Goal: Task Accomplishment & Management: Manage account settings

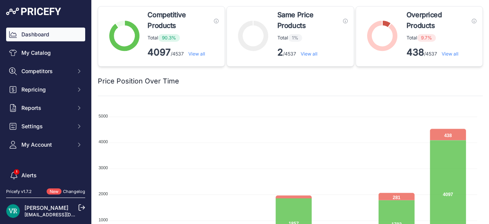
click at [50, 36] on link "Dashboard" at bounding box center [45, 35] width 79 height 14
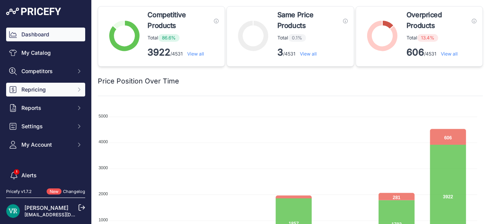
click at [29, 91] on span "Repricing" at bounding box center [46, 90] width 50 height 8
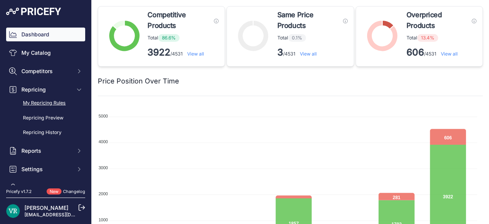
click at [47, 102] on link "My Repricing Rules" at bounding box center [45, 102] width 79 height 13
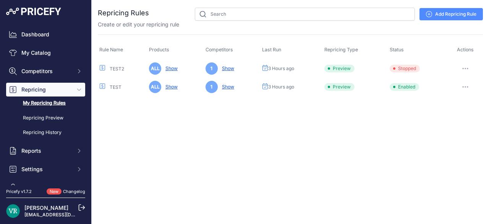
click at [469, 83] on button "button" at bounding box center [465, 86] width 15 height 11
click at [459, 121] on button "Reprice Now" at bounding box center [457, 127] width 49 height 12
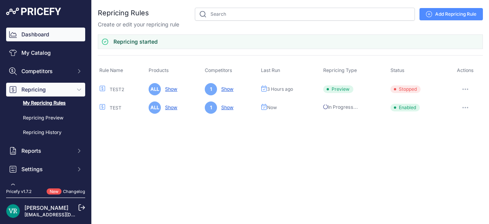
click at [49, 37] on link "Dashboard" at bounding box center [45, 35] width 79 height 14
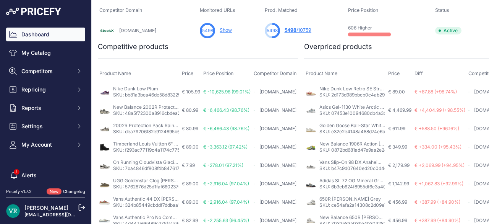
scroll to position [286, 2]
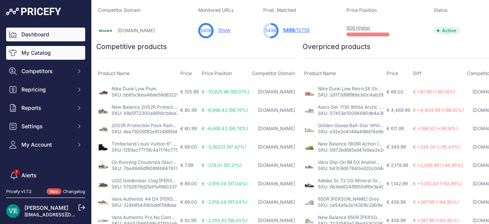
click at [59, 49] on link "My Catalog" at bounding box center [45, 53] width 79 height 14
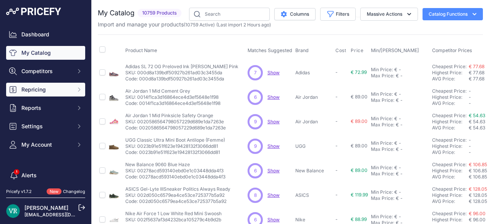
click at [52, 86] on span "Repricing" at bounding box center [46, 90] width 50 height 8
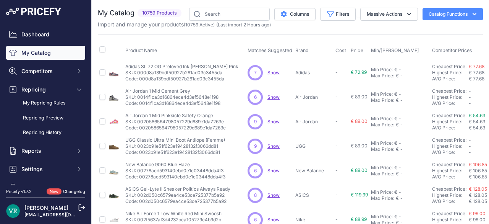
click at [45, 99] on link "My Repricing Rules" at bounding box center [45, 102] width 79 height 13
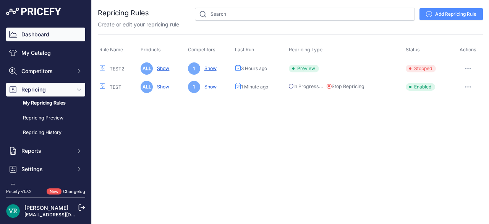
click at [45, 32] on link "Dashboard" at bounding box center [45, 35] width 79 height 14
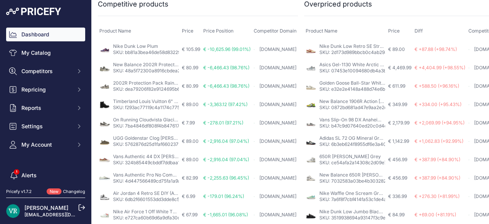
scroll to position [339, 0]
click at [270, 83] on div "Stockx.com" at bounding box center [275, 86] width 43 height 7
click at [155, 80] on link "2002R Protection Pack Rain Cloud" at bounding box center [150, 83] width 75 height 6
click at [281, 101] on link "Stockx.com" at bounding box center [278, 104] width 37 height 6
click at [169, 80] on link "2002R Protection Pack Rain Cloud" at bounding box center [150, 83] width 75 height 6
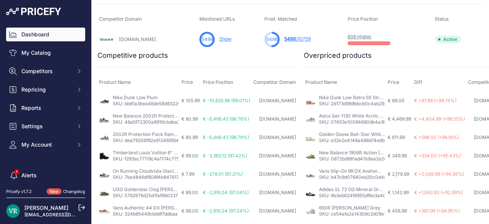
scroll to position [277, 0]
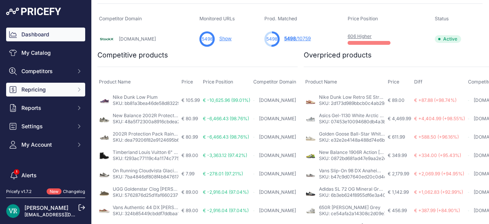
click at [43, 93] on button "Repricing" at bounding box center [45, 90] width 79 height 14
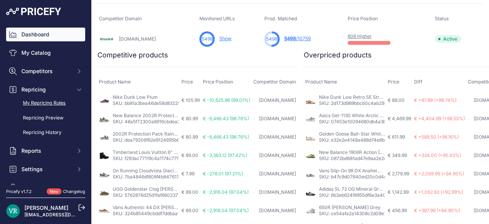
click at [45, 101] on link "My Repricing Rules" at bounding box center [45, 102] width 79 height 13
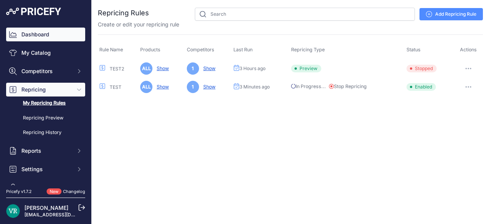
click at [44, 31] on link "Dashboard" at bounding box center [45, 35] width 79 height 14
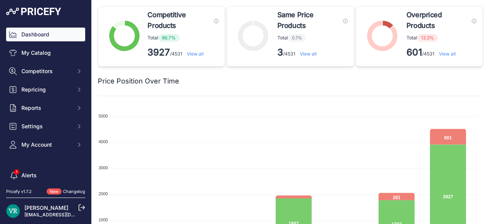
click at [442, 52] on link "View all" at bounding box center [447, 54] width 17 height 6
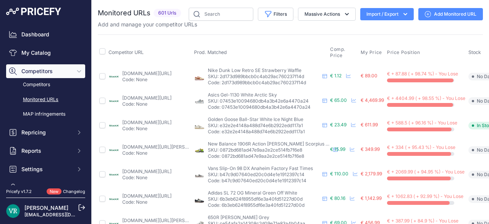
scroll to position [0, 67]
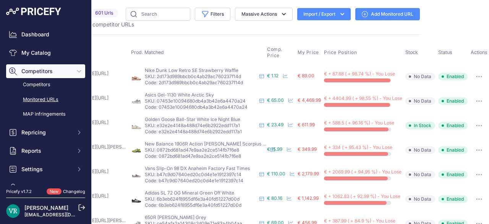
click at [476, 76] on icon "button" at bounding box center [479, 77] width 6 height 2
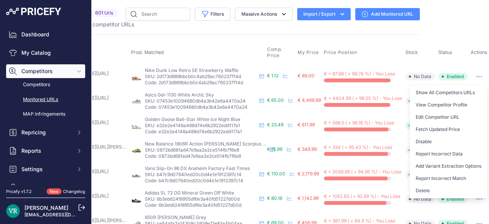
scroll to position [0, 0]
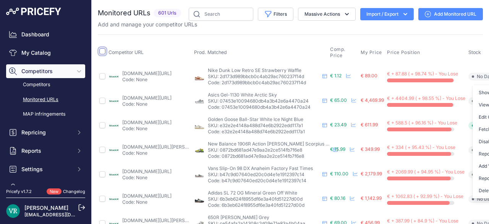
click at [103, 52] on input "checkbox" at bounding box center [102, 51] width 6 height 6
checkbox input "true"
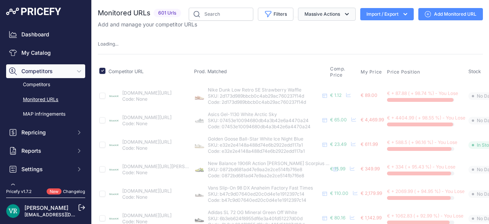
click at [328, 15] on button "Massive Actions" at bounding box center [327, 14] width 58 height 13
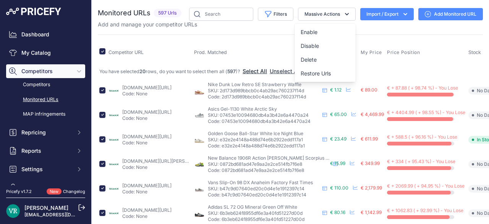
click at [257, 69] on button "Select All" at bounding box center [255, 71] width 24 height 8
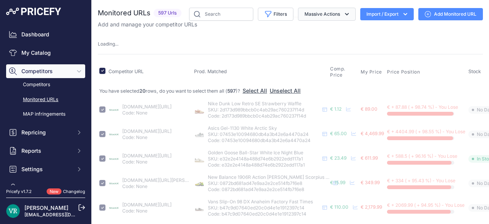
click at [314, 14] on button "Massive Actions" at bounding box center [327, 14] width 58 height 13
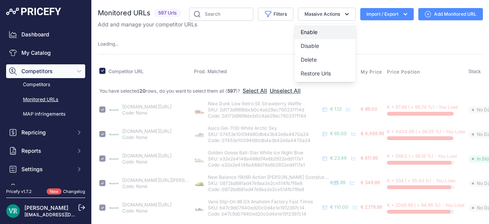
click at [310, 33] on span "Enable" at bounding box center [309, 32] width 17 height 6
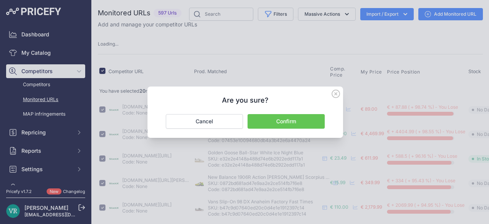
click at [287, 119] on button "Confirm" at bounding box center [286, 121] width 77 height 15
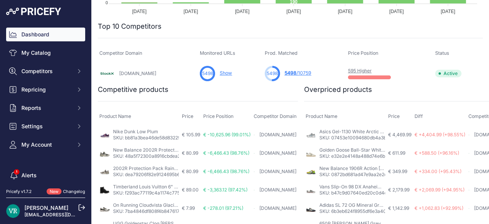
scroll to position [244, 0]
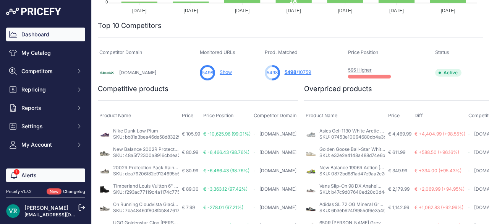
click at [13, 177] on icon "Sidebar" at bounding box center [14, 175] width 7 height 8
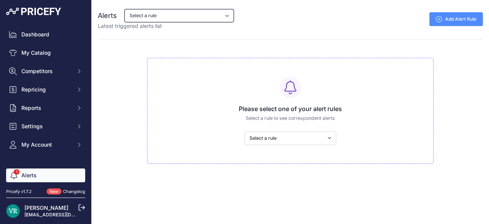
click at [154, 15] on select "Select a rule My competitors are 5% cheaper than me" at bounding box center [179, 15] width 109 height 13
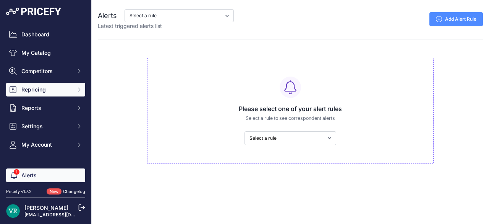
click at [60, 84] on button "Repricing" at bounding box center [45, 90] width 79 height 14
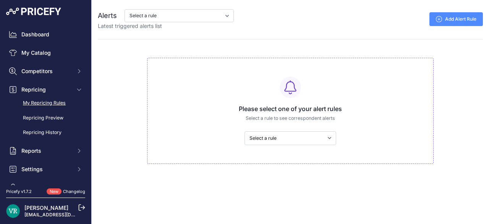
click at [54, 101] on link "My Repricing Rules" at bounding box center [45, 102] width 79 height 13
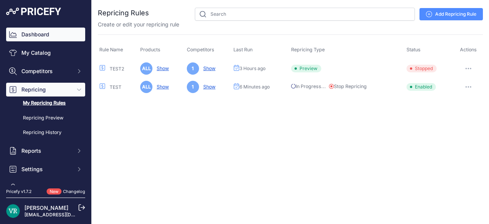
click at [43, 37] on link "Dashboard" at bounding box center [45, 35] width 79 height 14
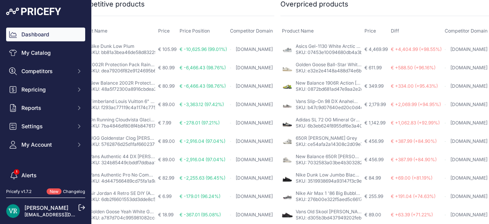
scroll to position [342, 0]
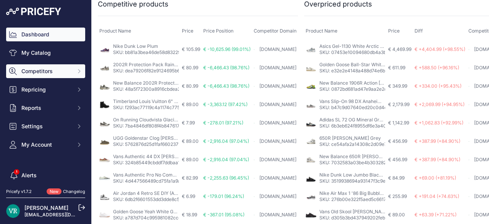
click at [55, 69] on span "Competitors" at bounding box center [46, 71] width 50 height 8
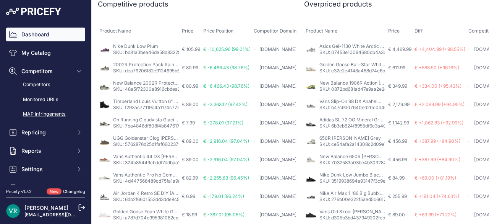
click at [41, 118] on link "MAP infringements" at bounding box center [45, 113] width 79 height 13
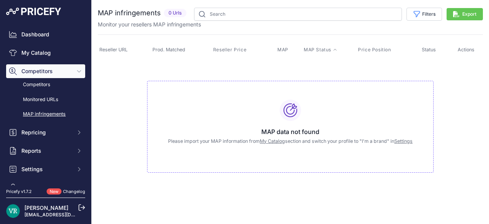
click at [304, 50] on span "MAP Status" at bounding box center [318, 50] width 28 height 6
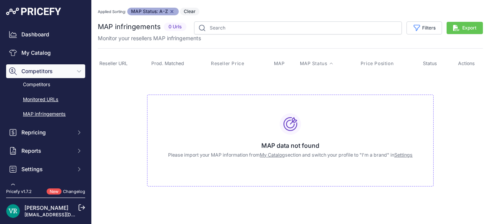
click at [48, 100] on link "Monitored URLs" at bounding box center [45, 99] width 79 height 13
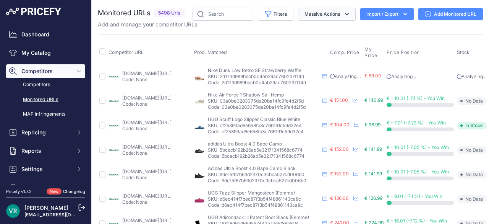
click at [307, 9] on button "Massive Actions" at bounding box center [327, 14] width 58 height 13
click at [198, 41] on th "Prod. Matched" at bounding box center [261, 52] width 136 height 23
click at [268, 17] on button "Filters" at bounding box center [276, 14] width 36 height 13
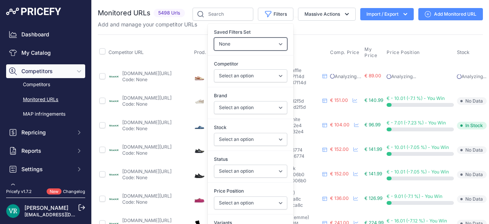
click at [257, 47] on select "None Competitors Cheaper Than Me Competitors Products Out Of Stock Competitors …" at bounding box center [250, 43] width 73 height 13
select select "33349"
click at [214, 37] on select "None Competitors Cheaper Than Me Competitors Products Out Of Stock Competitors …" at bounding box center [250, 43] width 73 height 13
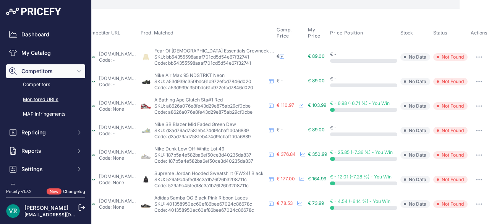
scroll to position [60, 0]
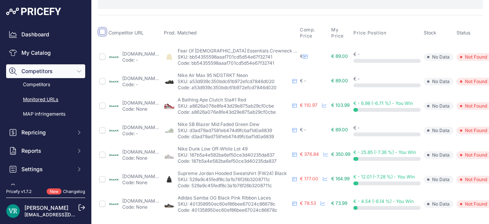
click at [102, 29] on input "checkbox" at bounding box center [102, 32] width 6 height 6
checkbox input "true"
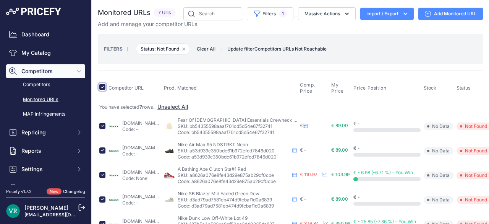
scroll to position [0, 33]
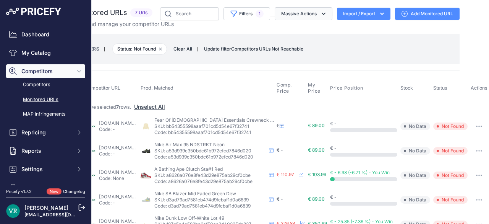
click at [320, 15] on icon "button" at bounding box center [324, 14] width 8 height 8
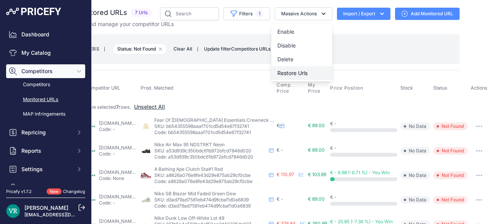
click at [294, 68] on button "Restore Urls" at bounding box center [301, 73] width 61 height 14
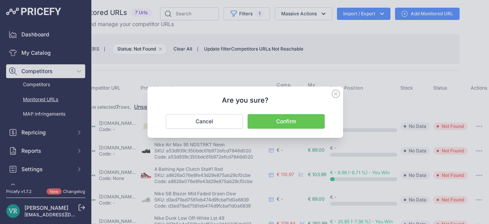
click at [297, 117] on button "Confirm" at bounding box center [286, 121] width 77 height 15
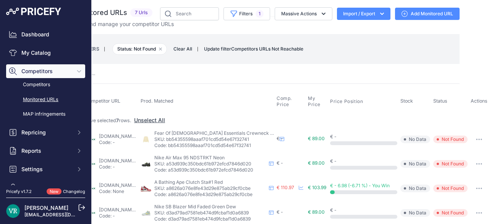
checkbox input "false"
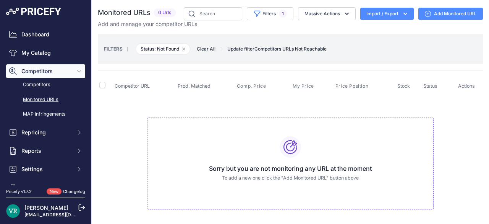
scroll to position [0, 0]
click at [203, 49] on span "Clear All" at bounding box center [206, 49] width 26 height 8
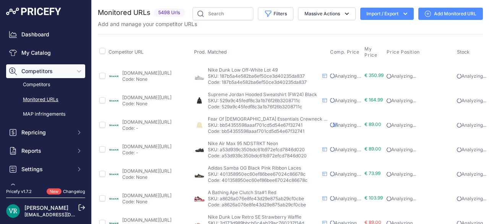
scroll to position [0, 0]
click at [265, 16] on icon "button" at bounding box center [269, 14] width 8 height 8
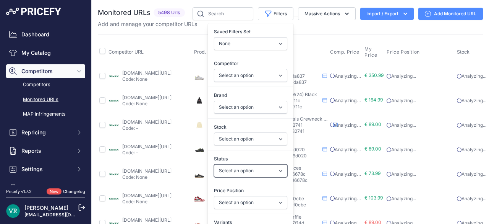
click at [230, 171] on select "Select an option Enabled Disabled In progress Scraping Failed Not Found Missing…" at bounding box center [250, 170] width 73 height 13
select select "99"
click at [214, 164] on select "Select an option Enabled Disabled In progress Scraping Failed Not Found Missing…" at bounding box center [250, 170] width 73 height 13
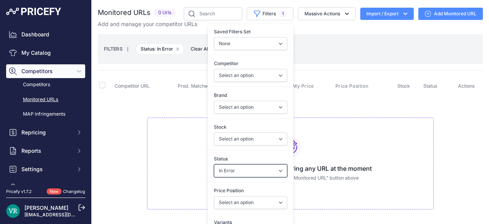
scroll to position [0, 0]
click at [233, 166] on select "Select an option Enabled Disabled In progress Scraping Failed Not Found Missing…" at bounding box center [250, 170] width 73 height 13
select select "3"
click at [214, 164] on select "Select an option Enabled Disabled In progress Scraping Failed Not Found Missing…" at bounding box center [250, 170] width 73 height 13
click at [234, 168] on select "Select an option Enabled Disabled In progress Scraping Failed Not Found Missing…" at bounding box center [250, 170] width 73 height 13
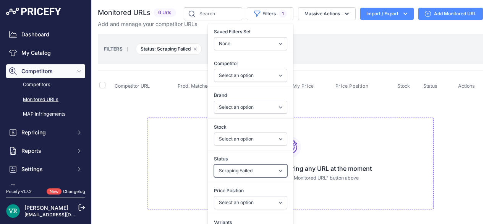
select select "0"
click at [214, 164] on select "Select an option Enabled Disabled In progress Scraping Failed Not Found Missing…" at bounding box center [250, 170] width 73 height 13
click at [235, 166] on select "Select an option Enabled Disabled In progress Scraping Failed Not Found Missing…" at bounding box center [250, 170] width 73 height 13
select select
click at [214, 164] on select "Select an option Enabled Disabled In progress Scraping Failed Not Found Missing…" at bounding box center [250, 170] width 73 height 13
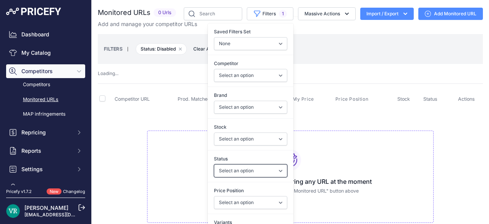
scroll to position [42, 0]
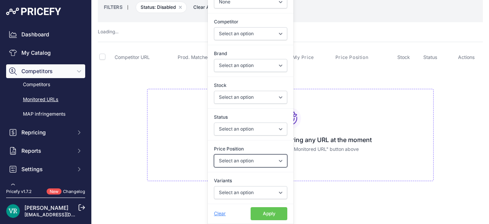
click at [252, 159] on select "Select an option I am lower Same price I am higher" at bounding box center [250, 160] width 73 height 13
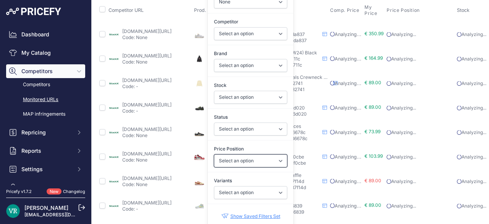
click at [252, 159] on select "Select an option I am lower Same price I am higher" at bounding box center [250, 160] width 73 height 13
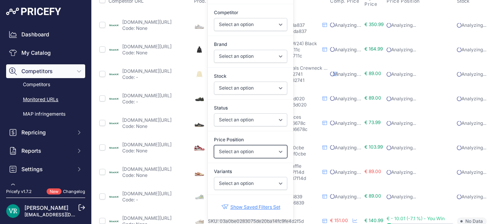
scroll to position [50, 0]
click at [263, 149] on select "Select an option I am lower Same price I am higher" at bounding box center [250, 152] width 73 height 13
click at [260, 146] on select "Select an option I am lower Same price I am higher" at bounding box center [250, 152] width 73 height 13
select select "0"
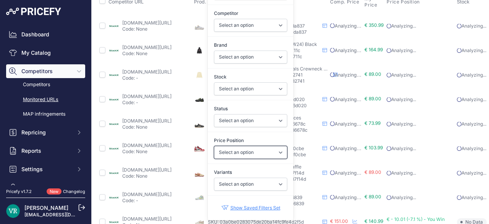
click at [214, 146] on select "Select an option I am lower Same price I am higher" at bounding box center [250, 152] width 73 height 13
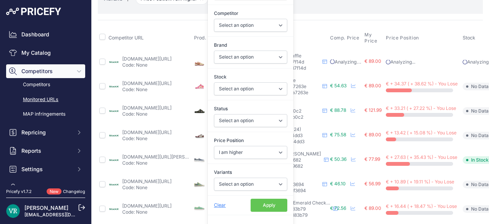
click at [324, 36] on th "Prod. Matched" at bounding box center [261, 37] width 136 height 23
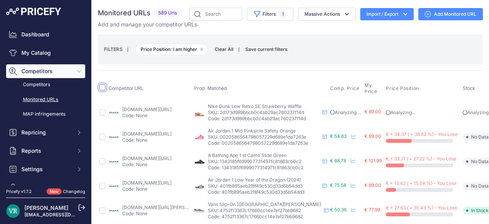
click at [101, 86] on input "checkbox" at bounding box center [102, 87] width 6 height 6
checkbox input "true"
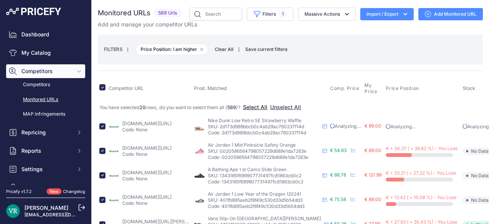
click at [256, 106] on button "Select All" at bounding box center [255, 107] width 24 height 8
click at [326, 16] on button "Massive Actions" at bounding box center [327, 14] width 58 height 13
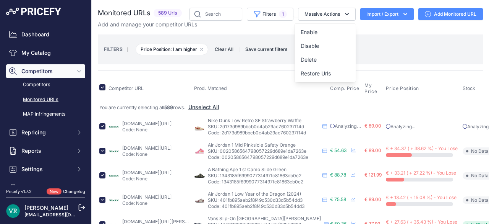
scroll to position [0, 75]
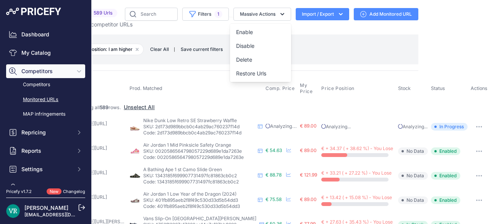
click at [320, 77] on th "Price Position" at bounding box center [358, 88] width 77 height 23
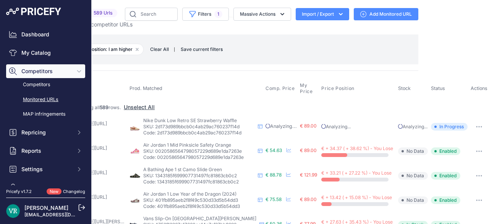
scroll to position [0, 0]
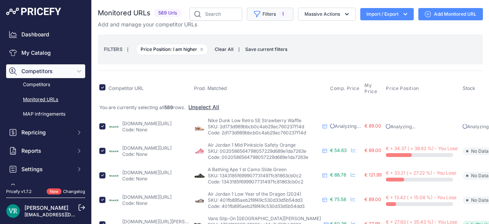
click at [282, 14] on button "Filters 1" at bounding box center [270, 14] width 47 height 13
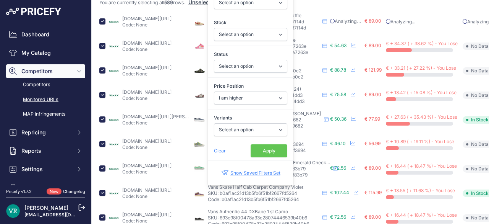
scroll to position [105, 0]
click at [214, 148] on span "Clear" at bounding box center [220, 151] width 12 height 6
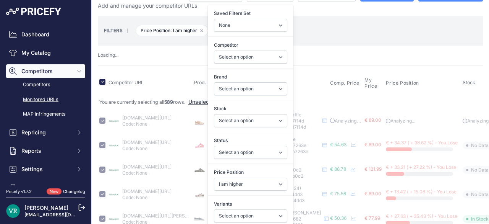
scroll to position [19, 0]
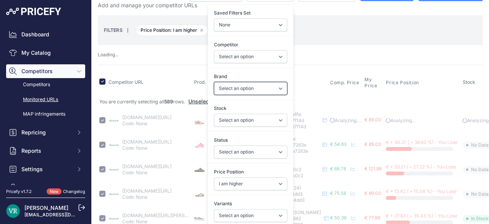
click at [263, 86] on select "Select an option Adidas Air Jordan Alexander McQueen Ami Paris ASICS Attention …" at bounding box center [250, 88] width 73 height 13
drag, startPoint x: 263, startPoint y: 86, endPoint x: 248, endPoint y: 45, distance: 44.3
click at [263, 86] on select "Select an option Adidas Air Jordan Alexander McQueen Ami Paris ASICS Attention …" at bounding box center [250, 88] width 73 height 13
select select
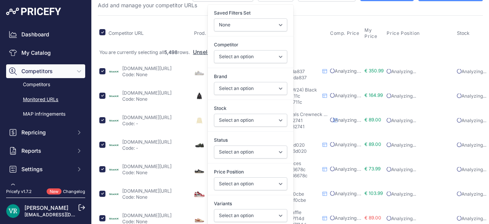
click at [250, 34] on div "Saved Filters Set None Competitors Cheaper Than Me Competitors Products Out Of …" at bounding box center [251, 20] width 86 height 31
click at [251, 22] on select "None Competitors Cheaper Than Me Competitors Products Out Of Stock Competitors …" at bounding box center [250, 24] width 73 height 13
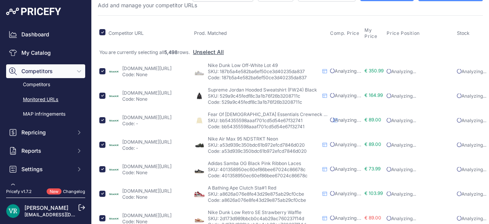
click at [182, 39] on th "Competitor URL" at bounding box center [150, 33] width 86 height 23
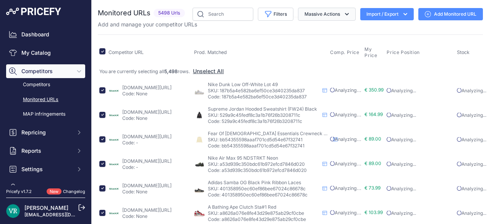
drag, startPoint x: 246, startPoint y: 42, endPoint x: 300, endPoint y: 13, distance: 61.4
click at [299, 12] on button "Massive Actions" at bounding box center [327, 14] width 58 height 13
click at [259, 42] on th "Prod. Matched" at bounding box center [261, 52] width 136 height 23
click at [280, 15] on button "Filters" at bounding box center [276, 14] width 36 height 13
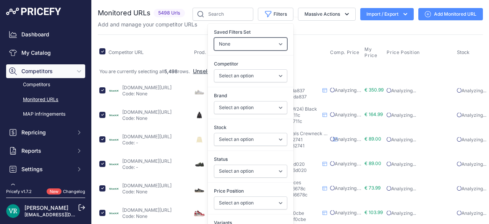
click at [267, 39] on select "None Competitors Cheaper Than Me Competitors Products Out Of Stock Competitors …" at bounding box center [250, 43] width 73 height 13
select select "33349"
click at [214, 37] on select "None Competitors Cheaper Than Me Competitors Products Out Of Stock Competitors …" at bounding box center [250, 43] width 73 height 13
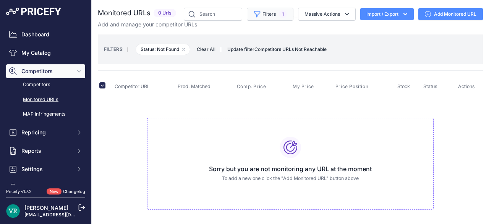
click at [266, 12] on button "Filters 1" at bounding box center [270, 14] width 47 height 13
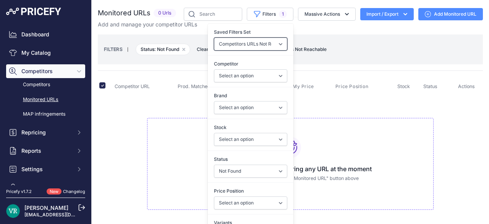
click at [261, 41] on select "None Competitors Cheaper Than Me Competitors Products Out Of Stock Competitors …" at bounding box center [250, 43] width 73 height 13
select select "null"
click at [214, 37] on select "None Competitors Cheaper Than Me Competitors Products Out Of Stock Competitors …" at bounding box center [250, 43] width 73 height 13
click at [250, 49] on select "None Competitors Cheaper Than Me Competitors Products Out Of Stock Competitors …" at bounding box center [250, 43] width 73 height 13
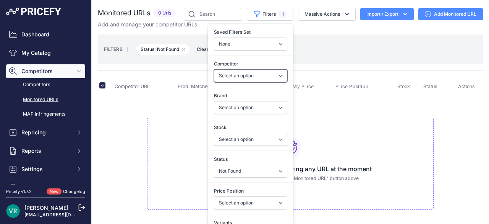
click at [244, 70] on select "Select an option stockx.com lesitedelasneaker.com" at bounding box center [250, 75] width 73 height 13
select select "64176"
click at [214, 69] on select "Select an option stockx.com lesitedelasneaker.com" at bounding box center [250, 75] width 73 height 13
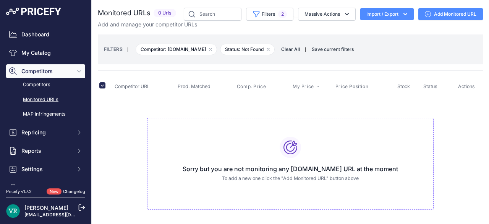
click at [299, 87] on span "My Price" at bounding box center [303, 86] width 21 height 6
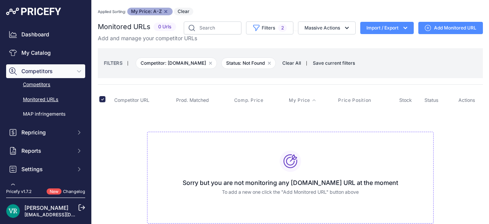
click at [41, 82] on link "Competitors" at bounding box center [45, 84] width 79 height 13
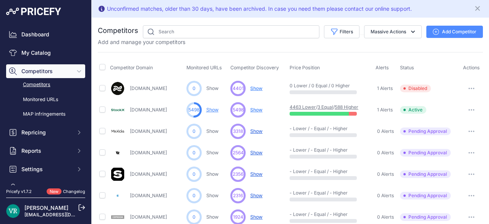
click at [469, 88] on icon "button" at bounding box center [472, 89] width 6 height 2
click at [439, 128] on button "Delete" at bounding box center [450, 129] width 64 height 12
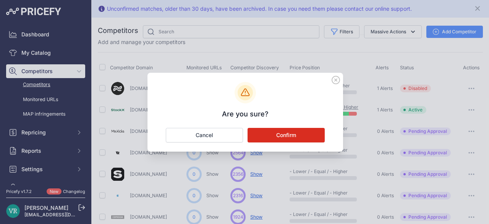
click at [315, 132] on button "Confirm" at bounding box center [286, 135] width 77 height 15
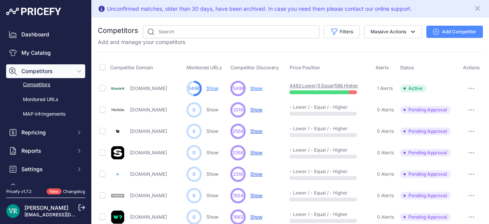
click at [213, 89] on link "Show" at bounding box center [212, 88] width 12 height 6
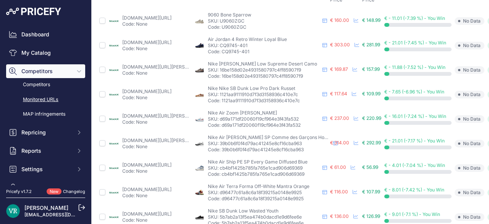
scroll to position [96, 0]
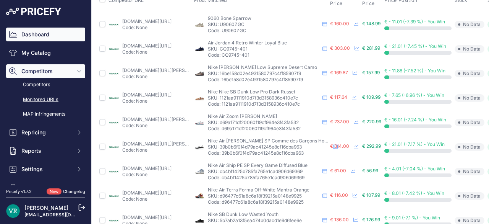
click at [33, 39] on link "Dashboard" at bounding box center [45, 35] width 79 height 14
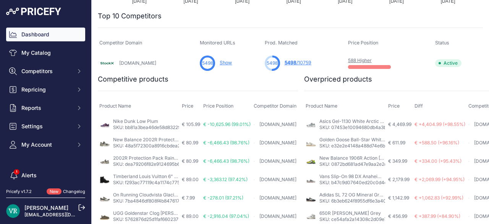
scroll to position [253, 0]
click at [285, 63] on span "5498" at bounding box center [291, 63] width 12 height 6
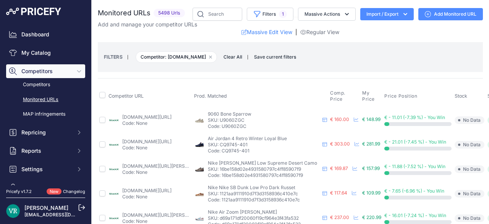
select select "1212"
click at [268, 14] on button "Filters 1" at bounding box center [270, 14] width 47 height 13
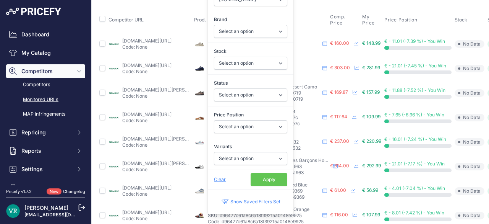
scroll to position [76, 0]
click at [244, 96] on select "Select an option Enabled Disabled In progress Scraping Failed Not Found Missing…" at bounding box center [250, 95] width 73 height 13
select select "4"
click at [214, 89] on select "Select an option Enabled Disabled In progress Scraping Failed Not Found Missing…" at bounding box center [250, 95] width 73 height 13
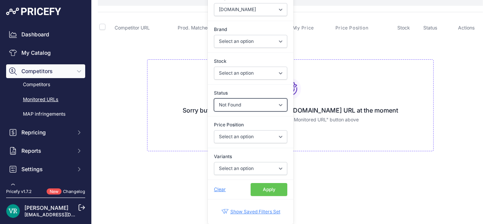
scroll to position [63, 0]
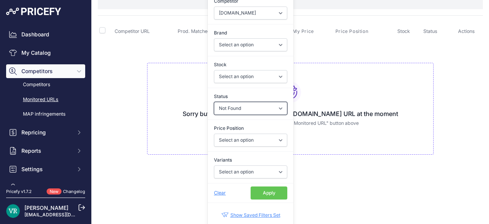
click at [247, 105] on select "Select an option Enabled Disabled In progress Scraping Failed Not Found Missing…" at bounding box center [250, 108] width 73 height 13
select select
click at [214, 102] on select "Select an option Enabled Disabled In progress Scraping Failed Not Found Missing…" at bounding box center [250, 108] width 73 height 13
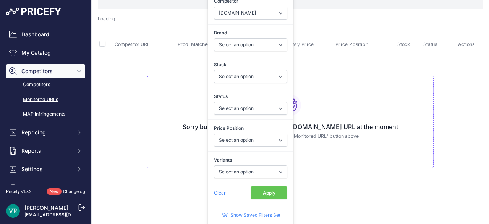
click at [323, 93] on div "Sorry but you are not monitoring any stockx.com URL at the moment To add a new …" at bounding box center [290, 122] width 287 height 92
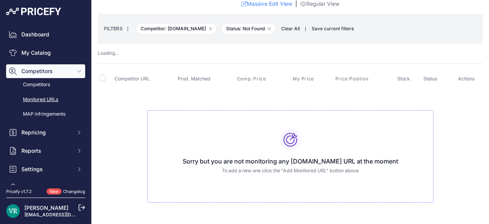
scroll to position [0, 0]
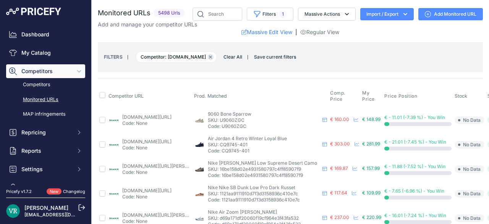
click at [208, 58] on button "Remove filter option" at bounding box center [211, 57] width 6 height 6
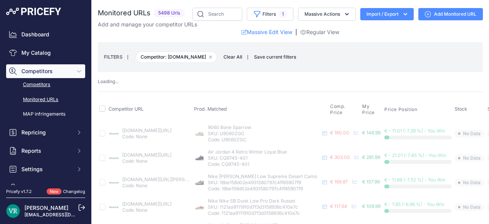
click at [50, 82] on link "Competitors" at bounding box center [45, 84] width 79 height 13
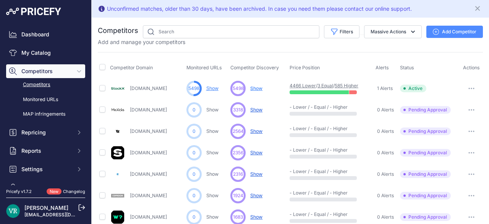
click at [469, 88] on icon "button" at bounding box center [472, 89] width 6 height 2
click at [435, 107] on link "View Competitor Profile" at bounding box center [450, 104] width 64 height 12
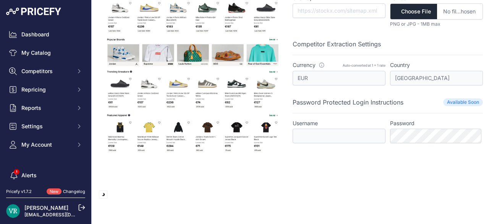
scroll to position [104, 0]
click at [356, 116] on div "Competitor General Info Platform Tecnology Unavailable This is a system global …" at bounding box center [388, 72] width 190 height 258
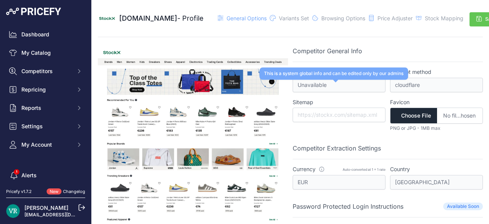
scroll to position [0, 0]
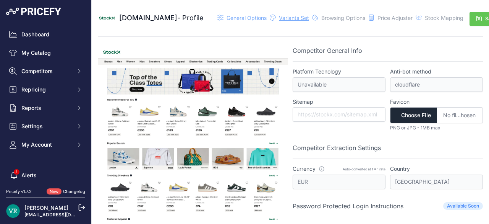
click at [279, 19] on span "Variants Set" at bounding box center [294, 18] width 30 height 6
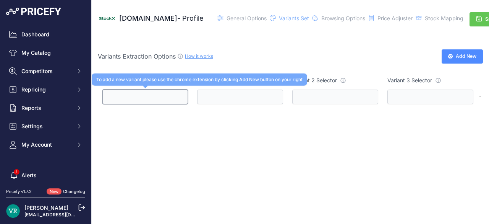
click at [165, 99] on input "text" at bounding box center [145, 96] width 86 height 15
click at [151, 99] on input "text" at bounding box center [145, 96] width 86 height 15
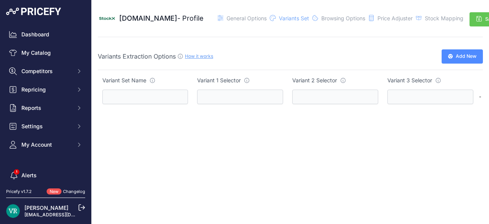
click at [448, 60] on button "Add New" at bounding box center [462, 56] width 41 height 14
click at [369, 19] on icon at bounding box center [372, 18] width 6 height 6
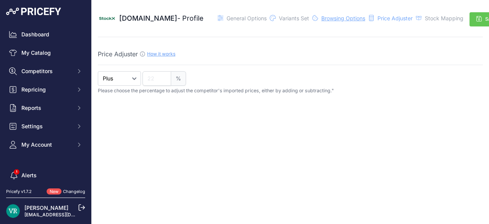
click at [336, 16] on span "Browsing Options" at bounding box center [344, 18] width 44 height 6
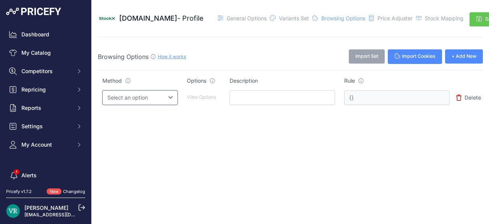
click at [164, 95] on select "Select an option Query String Local Storage Cookie Automatic Actions" at bounding box center [139, 97] width 75 height 15
click at [279, 21] on span "Variants Set" at bounding box center [294, 18] width 30 height 6
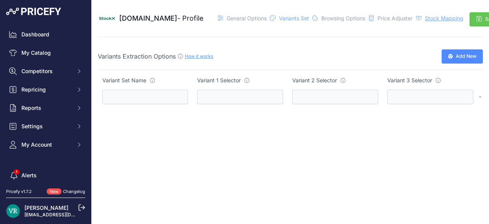
click at [425, 20] on span "Stock Mapping" at bounding box center [444, 18] width 39 height 6
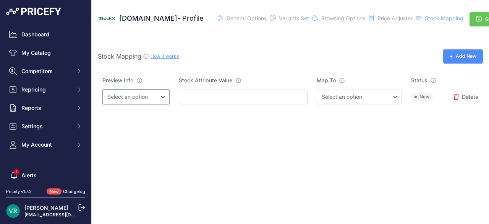
click at [151, 100] on select "Select an option" at bounding box center [135, 96] width 67 height 15
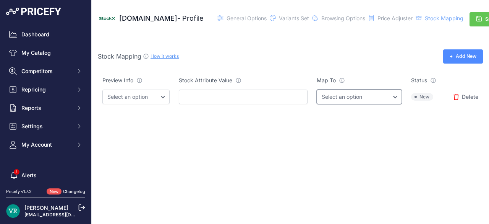
click at [320, 99] on select "Select an option InStock OutOfStock" at bounding box center [359, 96] width 85 height 15
click at [156, 18] on span "[DOMAIN_NAME]" at bounding box center [148, 18] width 58 height 8
click at [227, 20] on span "General Options" at bounding box center [247, 18] width 40 height 6
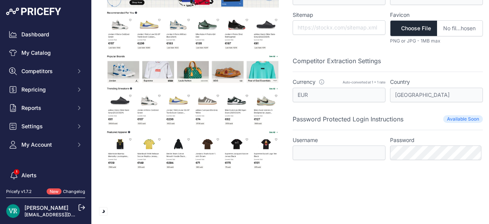
scroll to position [88, 0]
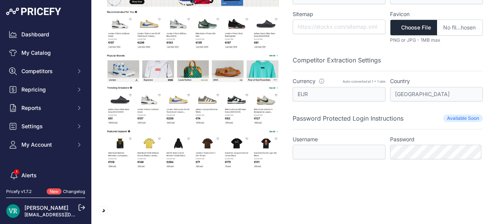
click at [103, 205] on img at bounding box center [193, 87] width 190 height 258
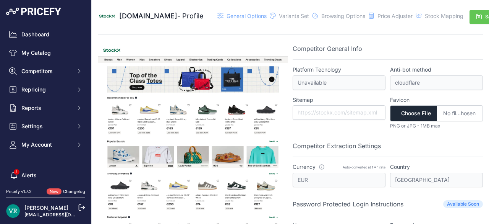
scroll to position [0, 0]
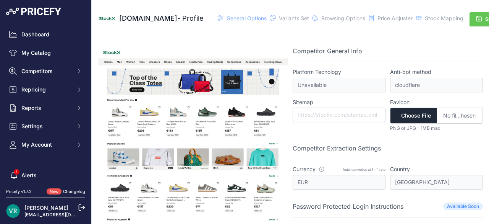
click at [333, 92] on div "Competitor General Info Platform Tecnology Unavailable This is a system global …" at bounding box center [388, 175] width 190 height 258
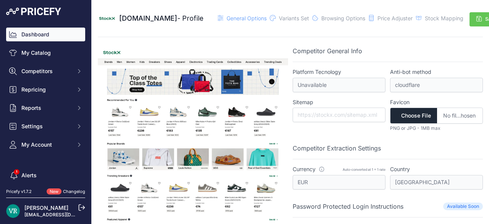
click at [46, 34] on link "Dashboard" at bounding box center [45, 35] width 79 height 14
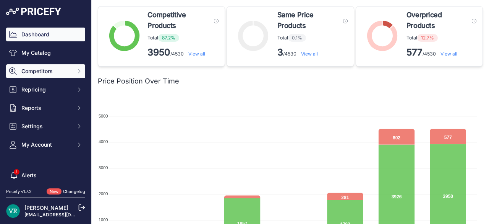
click at [40, 72] on span "Competitors" at bounding box center [46, 71] width 50 height 8
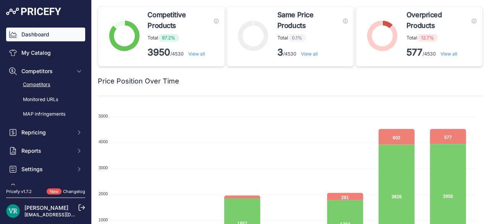
click at [39, 80] on link "Competitors" at bounding box center [45, 84] width 79 height 13
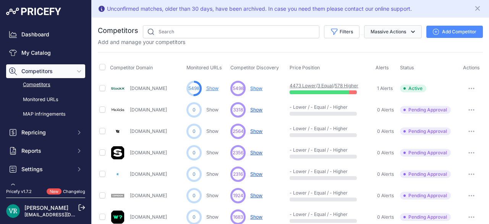
click at [387, 35] on button "Massive Actions" at bounding box center [393, 31] width 58 height 13
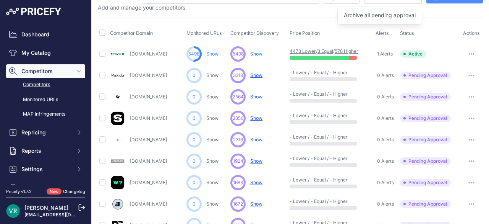
scroll to position [35, 0]
click at [252, 51] on span "Show" at bounding box center [256, 53] width 12 height 6
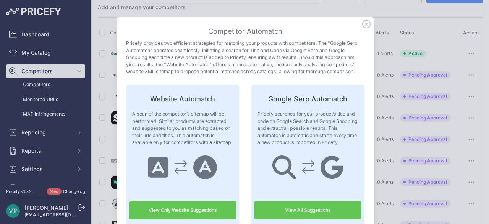
scroll to position [11, 0]
click at [365, 25] on icon at bounding box center [366, 23] width 8 height 8
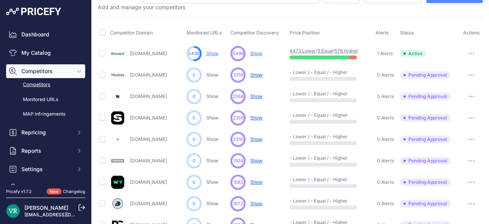
click at [325, 51] on link "3 Equal" at bounding box center [326, 51] width 16 height 6
click at [257, 53] on span "Show" at bounding box center [256, 53] width 12 height 6
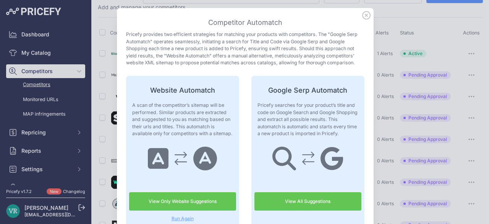
scroll to position [19, 0]
click at [363, 18] on icon at bounding box center [367, 15] width 8 height 8
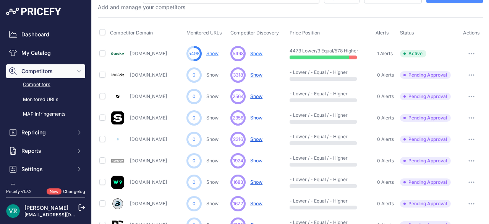
click at [258, 52] on span "Show" at bounding box center [256, 53] width 12 height 6
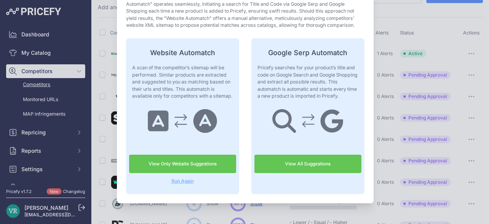
scroll to position [56, 0]
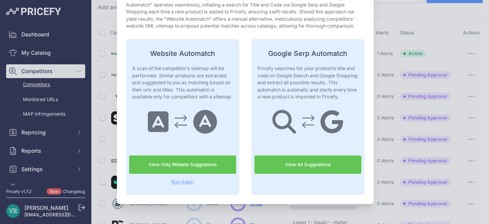
drag, startPoint x: 179, startPoint y: 182, endPoint x: 170, endPoint y: 182, distance: 9.2
click at [170, 182] on span "Run Again" at bounding box center [182, 182] width 107 height 6
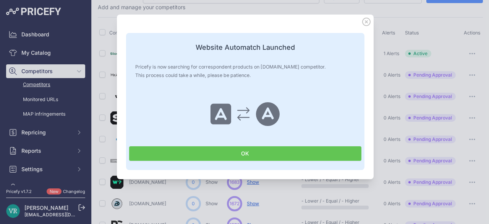
scroll to position [31, 0]
click at [239, 146] on button "OK" at bounding box center [245, 153] width 232 height 15
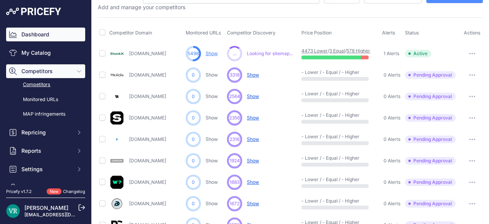
click at [34, 34] on link "Dashboard" at bounding box center [45, 35] width 79 height 14
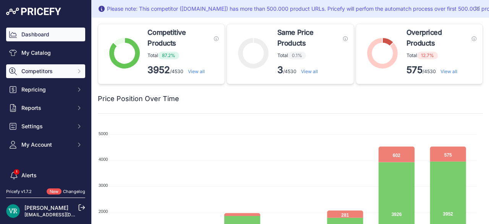
click at [54, 70] on span "Competitors" at bounding box center [46, 71] width 50 height 8
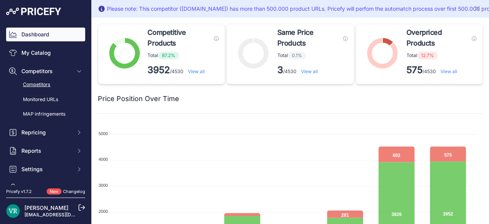
click at [44, 82] on link "Competitors" at bounding box center [45, 84] width 79 height 13
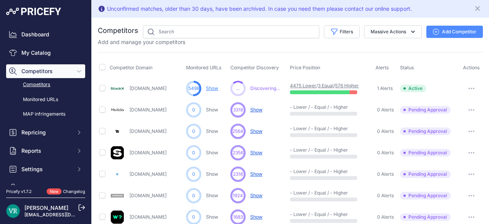
click at [354, 85] on link "576 Higher" at bounding box center [347, 86] width 24 height 6
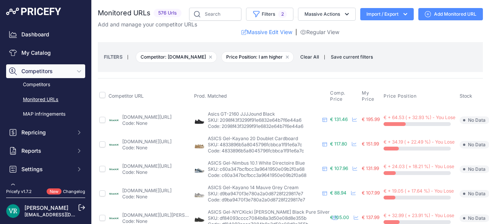
click at [277, 32] on link "Massive Edit View" at bounding box center [267, 32] width 51 height 8
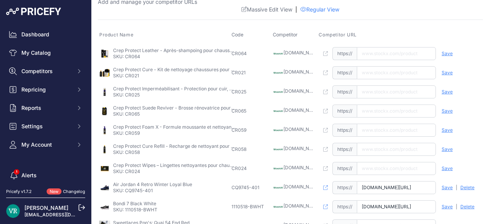
scroll to position [30, 0]
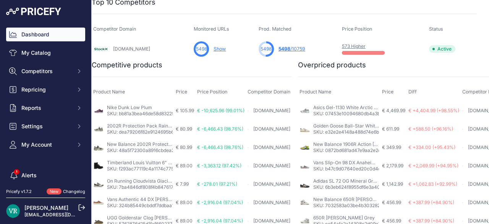
scroll to position [284, 0]
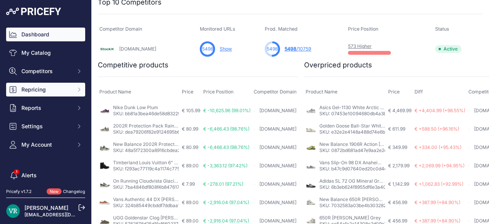
click at [46, 90] on span "Repricing" at bounding box center [46, 90] width 50 height 8
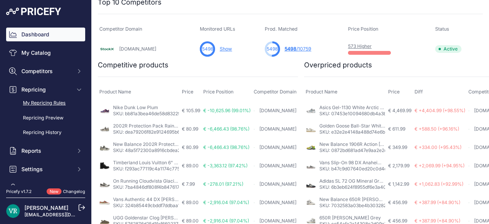
click at [54, 106] on link "My Repricing Rules" at bounding box center [45, 102] width 79 height 13
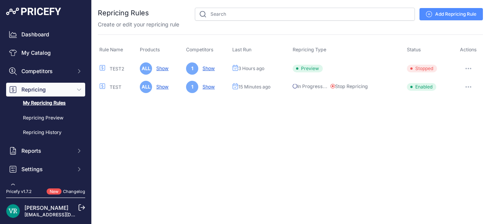
click at [466, 86] on icon "button" at bounding box center [466, 86] width 1 height 1
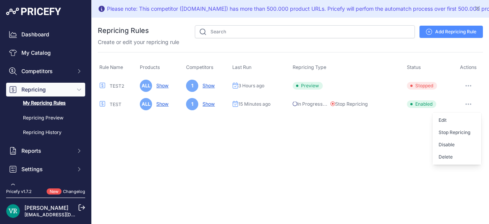
click at [309, 132] on div "Please note: This competitor ([DOMAIN_NAME]) has more than 500.000 product URLs…" at bounding box center [291, 112] width 398 height 224
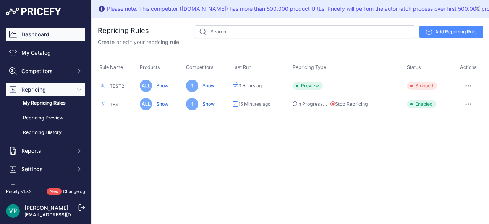
click at [48, 39] on link "Dashboard" at bounding box center [45, 35] width 79 height 14
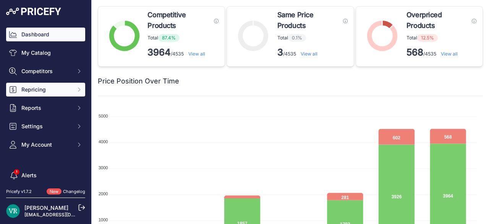
click at [45, 91] on span "Repricing" at bounding box center [46, 90] width 50 height 8
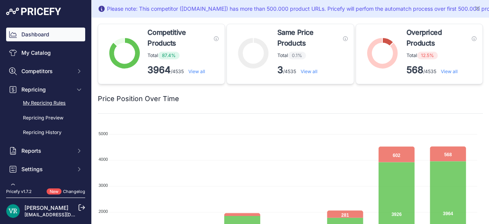
click at [60, 104] on link "My Repricing Rules" at bounding box center [45, 102] width 79 height 13
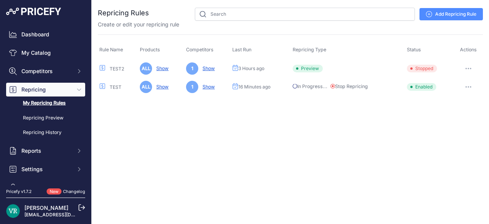
click at [469, 83] on button "button" at bounding box center [468, 86] width 15 height 11
click at [459, 103] on link "Edit" at bounding box center [457, 103] width 49 height 12
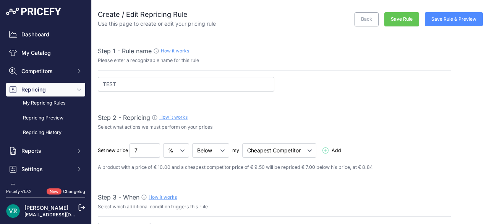
select select "7"
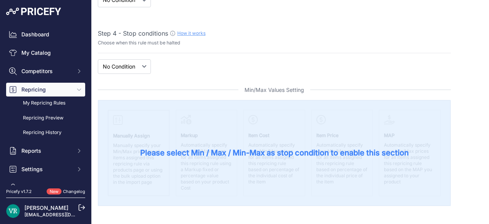
scroll to position [247, 0]
click at [128, 64] on select "New Price No Condition" at bounding box center [124, 67] width 53 height 15
select select "price"
click at [98, 60] on select "New Price No Condition" at bounding box center [124, 67] width 53 height 15
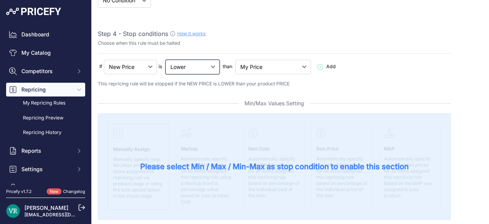
click at [189, 68] on select "Lower Higher Lower/Higher" at bounding box center [193, 67] width 54 height 15
select select "not_lower_and_higher"
click at [166, 60] on select "Lower Higher Lower/Higher" at bounding box center [193, 67] width 54 height 15
select select "min_max_price"
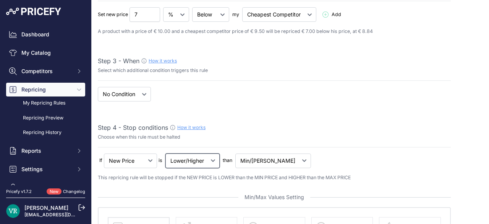
scroll to position [156, 0]
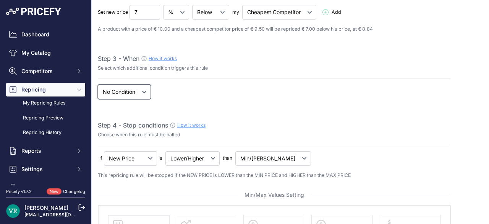
click at [151, 93] on select "When No Condition" at bounding box center [124, 91] width 53 height 15
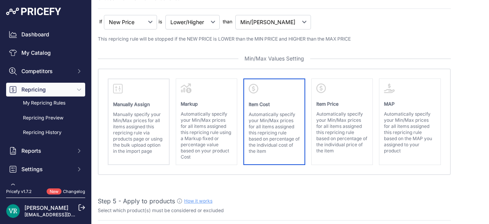
scroll to position [292, 0]
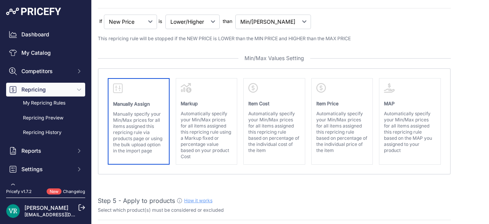
click at [166, 128] on div "Manually Assign Manually specify your Min/Max prices for all items assigned thi…" at bounding box center [139, 121] width 62 height 86
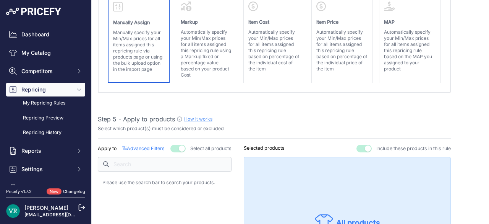
scroll to position [374, 0]
click at [138, 64] on p "Manually specify your Min/Max prices for all items assigned this repricing rule…" at bounding box center [138, 50] width 51 height 43
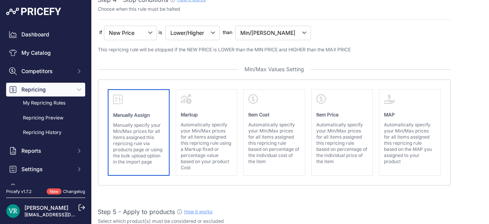
scroll to position [270, 0]
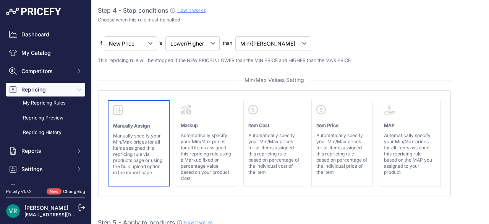
click at [154, 134] on p "Manually specify your Min/Max prices for all items assigned this repricing rule…" at bounding box center [138, 154] width 51 height 43
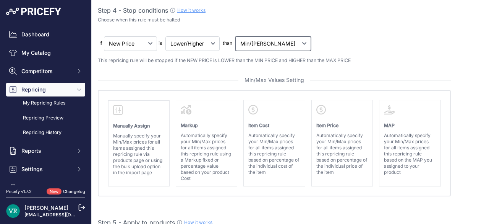
click at [254, 39] on select "My Price Min Price Max Price Min/Max Price My Cost" at bounding box center [273, 43] width 76 height 15
click at [268, 43] on select "My Price Min Price Max Price Min/Max Price My Cost" at bounding box center [273, 43] width 76 height 15
click at [263, 45] on select "My Price Min Price Max Price Min/Max Price My Cost" at bounding box center [273, 43] width 76 height 15
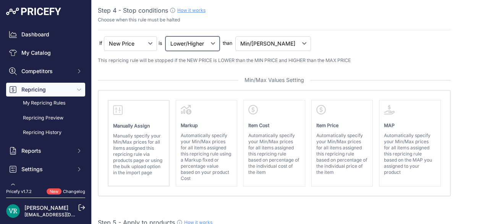
click at [195, 42] on select "Lower Higher Lower/Higher" at bounding box center [193, 43] width 54 height 15
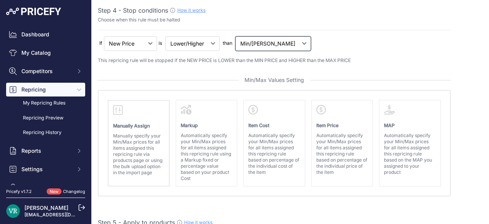
click at [255, 37] on select "My Price Min Price Max Price Min/Max Price My Cost" at bounding box center [273, 43] width 76 height 15
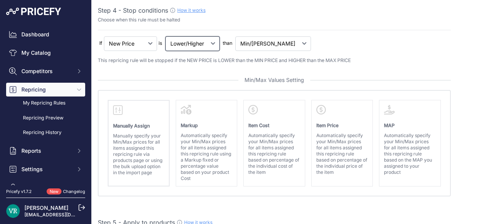
click at [195, 47] on select "Lower Higher Lower/Higher" at bounding box center [193, 43] width 54 height 15
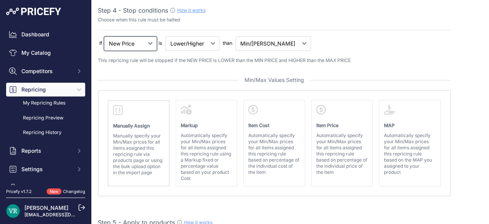
click at [150, 38] on select "New Price No Condition" at bounding box center [130, 43] width 53 height 15
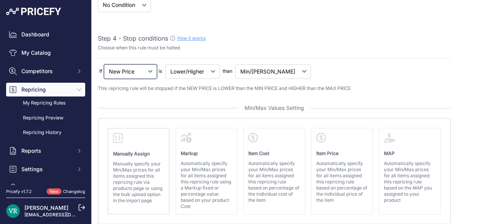
scroll to position [244, 0]
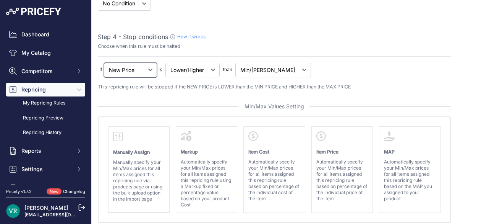
click at [132, 74] on select "New Price No Condition" at bounding box center [130, 70] width 53 height 15
click at [104, 63] on select "New Price No Condition" at bounding box center [130, 70] width 53 height 15
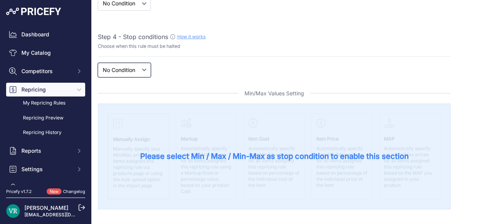
click at [143, 68] on select "New Price No Condition" at bounding box center [124, 70] width 53 height 15
select select "price"
click at [98, 63] on select "New Price No Condition" at bounding box center [124, 70] width 53 height 15
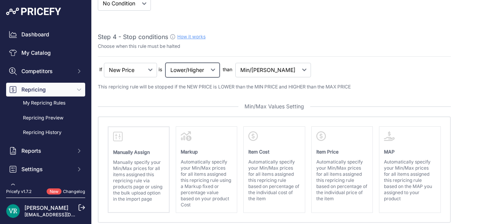
click at [193, 68] on select "Lower Higher Lower/Higher" at bounding box center [193, 70] width 54 height 15
select select "not_higher"
click at [166, 63] on select "Lower Higher Lower/Higher" at bounding box center [193, 70] width 54 height 15
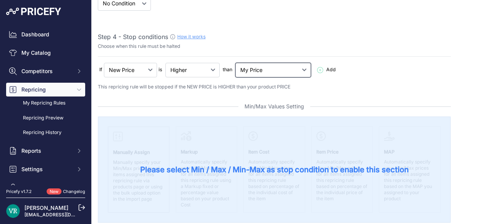
click at [250, 67] on select "My Price Min Price Max Price Min/Max Price My Cost" at bounding box center [273, 70] width 76 height 15
select select "min_price"
click at [236, 63] on select "My Price Min Price Max Price Min/Max Price My Cost" at bounding box center [273, 70] width 76 height 15
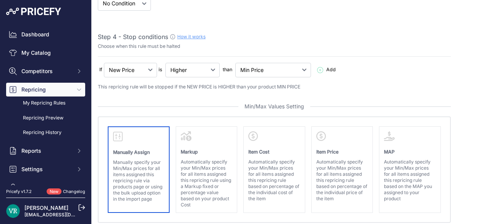
click at [146, 150] on strong "Manually Assign" at bounding box center [131, 152] width 37 height 6
click at [137, 149] on strong "Manually Assign" at bounding box center [131, 152] width 37 height 6
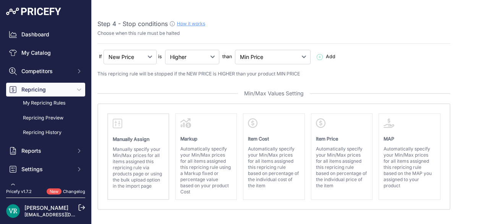
scroll to position [256, 0]
click at [177, 61] on select "Lower Higher Lower/Higher" at bounding box center [192, 57] width 54 height 15
select select "not_lower"
click at [165, 50] on select "Lower Higher Lower/Higher" at bounding box center [192, 57] width 54 height 15
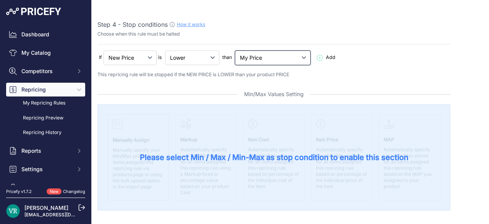
click at [255, 54] on select "My Price Min Price Max Price Min/Max Price My Cost" at bounding box center [273, 57] width 76 height 15
select select "min_price"
click at [236, 50] on select "My Price Min Price Max Price Min/Max Price My Cost" at bounding box center [273, 57] width 76 height 15
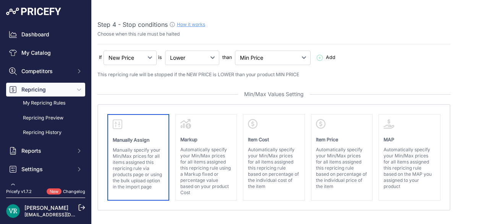
click at [145, 154] on p "Manually specify your Min/Max prices for all items assigned this repricing rule…" at bounding box center [138, 168] width 51 height 43
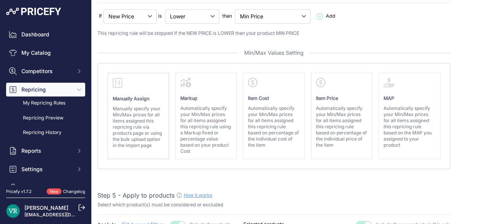
scroll to position [298, 0]
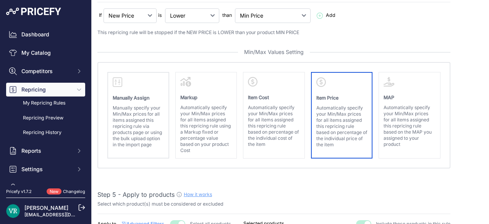
click at [328, 114] on p "Automatically specify your Min/Max prices for all items assigned this repricing…" at bounding box center [342, 126] width 51 height 43
select select "price"
select select "above"
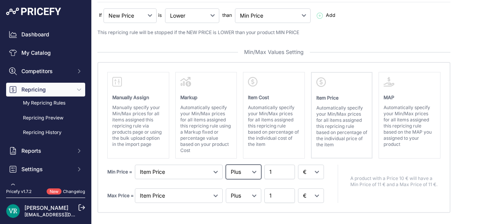
click at [245, 166] on select "Plus Minus Equal" at bounding box center [244, 171] width 36 height 15
click at [306, 165] on select "€ %" at bounding box center [311, 171] width 26 height 15
select select "percentage"
click at [298, 164] on select "€ %" at bounding box center [311, 171] width 26 height 15
click at [242, 168] on select "Plus Minus Equal" at bounding box center [244, 171] width 36 height 15
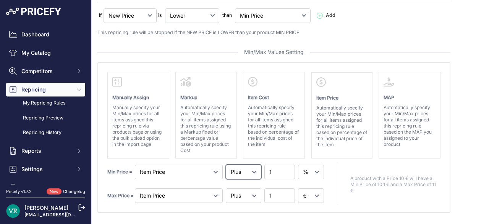
select select "below"
click at [226, 164] on select "Plus Minus Equal" at bounding box center [244, 171] width 36 height 15
click at [270, 171] on input "1" at bounding box center [280, 171] width 31 height 15
type input "7.01"
click at [281, 167] on input "7.01" at bounding box center [280, 171] width 31 height 15
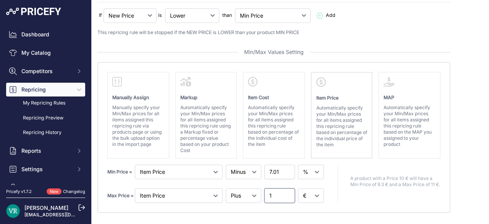
click at [270, 195] on input "1" at bounding box center [280, 195] width 31 height 15
click at [285, 195] on input "5.99" at bounding box center [280, 195] width 31 height 15
click at [268, 193] on input "5.99" at bounding box center [280, 195] width 31 height 15
type input "6.99"
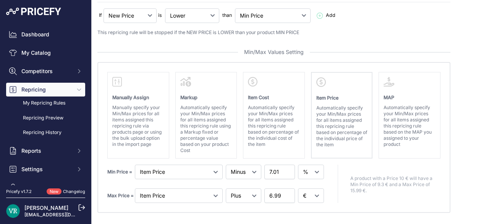
click at [365, 178] on div "A product with a Price 10 € will have a Min Price of 9.3 € and a Max Price of 1…" at bounding box center [389, 183] width 103 height 38
click at [240, 190] on select "Plus Minus Equal" at bounding box center [244, 195] width 36 height 15
select select "below"
click at [226, 188] on select "Plus Minus Equal" at bounding box center [244, 195] width 36 height 15
click at [163, 207] on div "Manually Assign Manually specify your Min/Max prices for all items assigned thi…" at bounding box center [273, 137] width 353 height 151
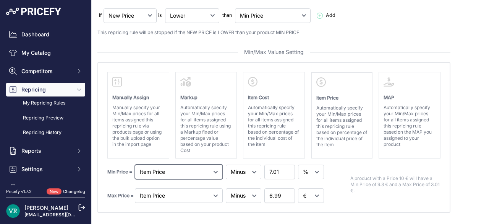
click at [164, 165] on select "Markup Item Cost Item Price MAP" at bounding box center [179, 171] width 88 height 15
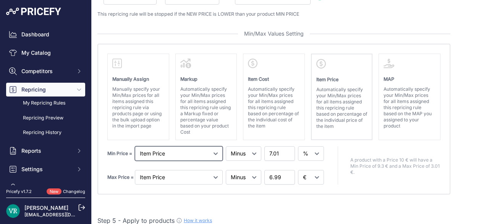
scroll to position [317, 0]
click at [162, 152] on select "Markup Item Cost Item Price MAP" at bounding box center [179, 152] width 88 height 15
click at [135, 145] on select "Markup Item Cost Item Price MAP" at bounding box center [179, 152] width 88 height 15
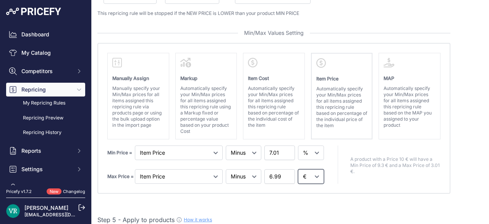
click at [307, 176] on select "€ %" at bounding box center [311, 176] width 26 height 15
select select "percentage"
click at [298, 169] on select "€ %" at bounding box center [311, 176] width 26 height 15
click at [185, 145] on select "Markup Item Cost Item Price MAP" at bounding box center [179, 152] width 88 height 15
select select "cost"
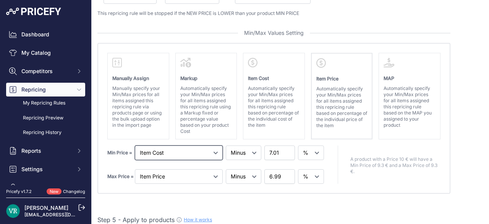
click at [135, 145] on select "Markup Item Cost Item Price MAP" at bounding box center [179, 152] width 88 height 15
select select "above"
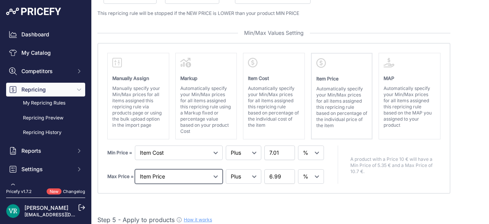
click at [185, 169] on select "Markup Item Cost Item Price MAP" at bounding box center [179, 176] width 88 height 15
select select "cost"
click at [135, 169] on select "Markup Item Cost Item Price MAP" at bounding box center [179, 176] width 88 height 15
click at [243, 150] on select "Plus Minus Equal" at bounding box center [244, 152] width 36 height 15
select select "below"
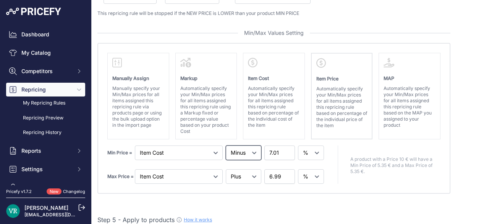
click at [226, 145] on select "Plus Minus Equal" at bounding box center [244, 152] width 36 height 15
click at [284, 155] on input "7.01" at bounding box center [280, 152] width 31 height 15
type input "7"
click at [284, 152] on input "7" at bounding box center [280, 152] width 31 height 15
click at [339, 161] on div "A product with a Price 10 € will have a Min Price of 4.65 € and a Max Price of …" at bounding box center [389, 164] width 103 height 38
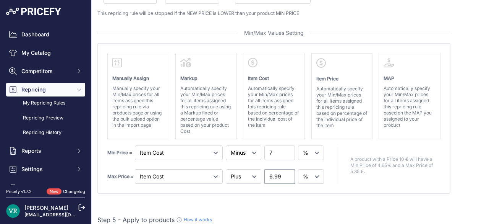
drag, startPoint x: 277, startPoint y: 174, endPoint x: 177, endPoint y: 197, distance: 102.5
click at [249, 169] on select "Plus Minus Equal" at bounding box center [244, 176] width 36 height 15
click at [244, 169] on select "Plus Minus Equal" at bounding box center [244, 176] width 36 height 15
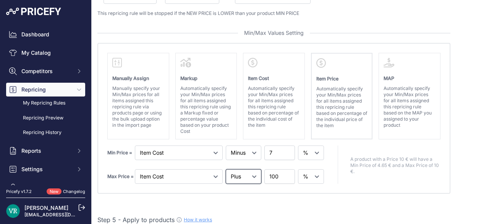
click at [245, 169] on select "Plus Minus Equal" at bounding box center [244, 176] width 36 height 15
click at [202, 169] on select "Markup Item Cost Item Price MAP" at bounding box center [179, 176] width 88 height 15
click at [200, 169] on select "Markup Item Cost Item Price MAP" at bounding box center [179, 176] width 88 height 15
click at [254, 174] on select "Plus Minus Equal" at bounding box center [244, 176] width 36 height 15
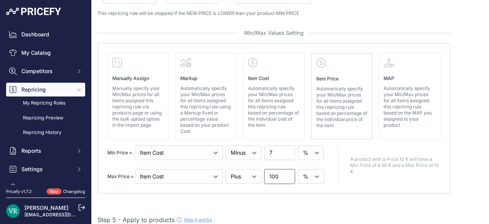
drag, startPoint x: 276, startPoint y: 173, endPoint x: 231, endPoint y: 183, distance: 46.3
click at [231, 183] on div "Manually Assign Manually specify your Min/Max prices for all items assigned thi…" at bounding box center [273, 118] width 353 height 151
type input "7.01"
click at [283, 170] on input "7.01" at bounding box center [280, 176] width 31 height 15
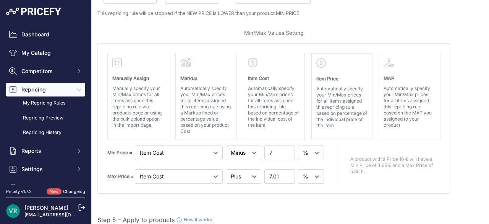
click at [244, 174] on select "Plus Minus Equal" at bounding box center [244, 176] width 36 height 15
select select "below"
click at [226, 169] on select "Plus Minus Equal" at bounding box center [244, 176] width 36 height 15
type input "6.99"
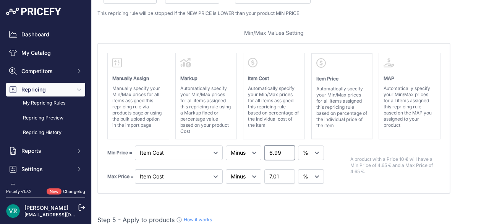
click at [282, 152] on input "6.99" at bounding box center [280, 152] width 31 height 15
click at [240, 155] on select "Plus Minus Equal" at bounding box center [244, 152] width 36 height 15
click at [226, 145] on select "Plus Minus Equal" at bounding box center [244, 152] width 36 height 15
click at [237, 155] on select "Plus Minus Equal" at bounding box center [244, 152] width 36 height 15
select select "below"
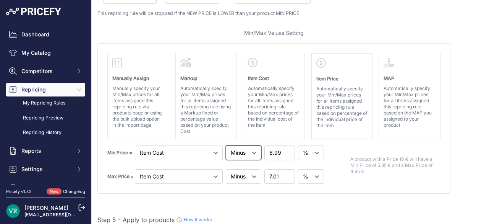
click at [226, 145] on select "Plus Minus Equal" at bounding box center [244, 152] width 36 height 15
click at [181, 152] on select "Markup Item Cost Item Price MAP" at bounding box center [179, 152] width 88 height 15
select select "price"
click at [135, 145] on select "Markup Item Cost Item Price MAP" at bounding box center [179, 152] width 88 height 15
select select "above"
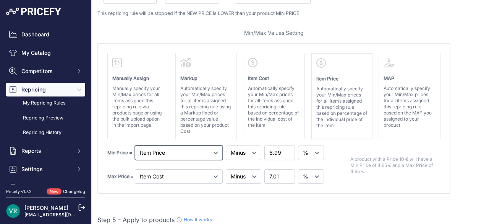
select select "above"
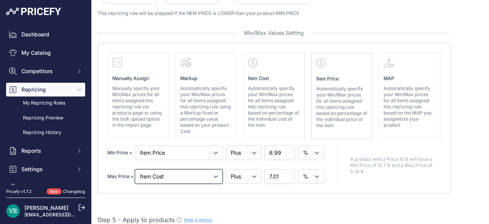
click at [201, 172] on select "Markup Item Cost Item Price MAP" at bounding box center [179, 176] width 88 height 15
select select "price"
click at [135, 169] on select "Markup Item Cost Item Price MAP" at bounding box center [179, 176] width 88 height 15
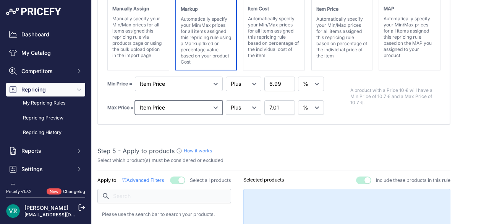
scroll to position [388, 0]
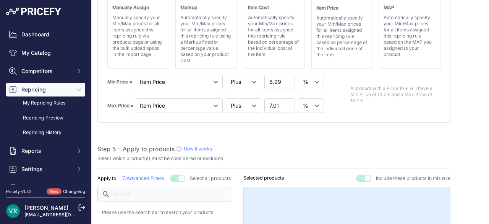
click at [267, 116] on div "Manually Assign Manually specify your Min/Max prices for all items assigned thi…" at bounding box center [273, 47] width 353 height 151
click at [235, 68] on div "Manually Assign Manually specify your Min/Max prices for all items assigned thi…" at bounding box center [273, 47] width 353 height 151
click at [243, 104] on select "Plus Minus Equal" at bounding box center [244, 105] width 36 height 15
select select "below"
click at [226, 98] on select "Plus Minus Equal" at bounding box center [244, 105] width 36 height 15
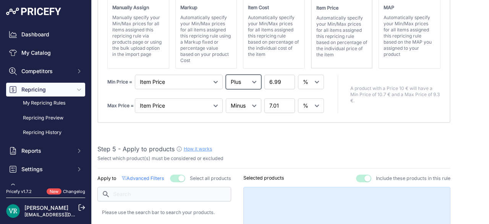
click at [244, 78] on select "Plus Minus Equal" at bounding box center [244, 82] width 36 height 15
select select "below"
click at [226, 75] on select "Plus Minus Equal" at bounding box center [244, 82] width 36 height 15
click at [193, 83] on select "Markup Item Cost Item Price MAP" at bounding box center [179, 82] width 88 height 15
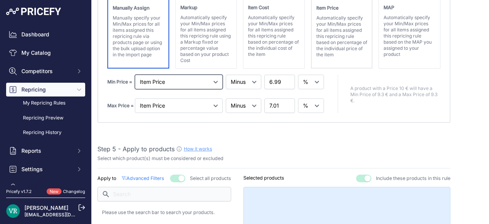
scroll to position [388, 0]
click at [126, 30] on p "Manually specify your Min/Max prices for all items assigned this repricing rule…" at bounding box center [138, 36] width 51 height 43
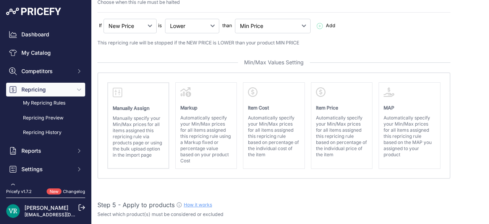
scroll to position [287, 0]
click at [128, 158] on p "Manually specify your Min/Max prices for all items assigned this repricing rule…" at bounding box center [138, 136] width 51 height 43
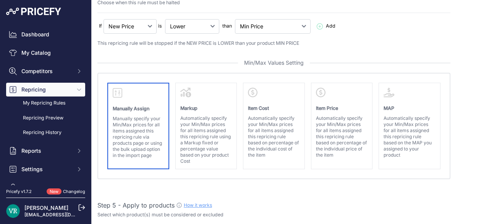
click at [128, 151] on p "Manually specify your Min/Max prices for all items assigned this repricing rule…" at bounding box center [138, 136] width 51 height 43
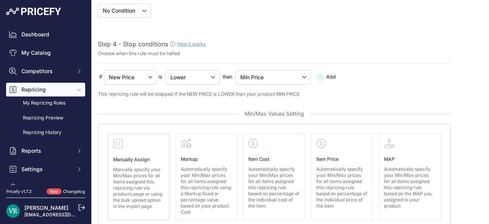
scroll to position [240, 0]
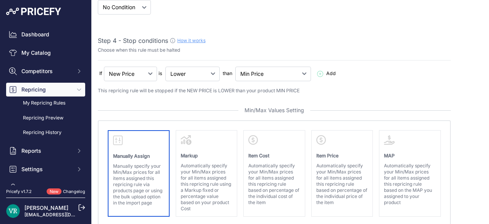
click at [125, 155] on strong "Manually Assign" at bounding box center [131, 156] width 37 height 6
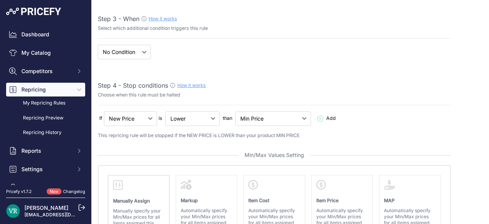
scroll to position [195, 0]
click at [141, 114] on select "New Price No Condition" at bounding box center [130, 119] width 53 height 15
select select "none"
click at [104, 112] on select "New Price No Condition" at bounding box center [130, 119] width 53 height 15
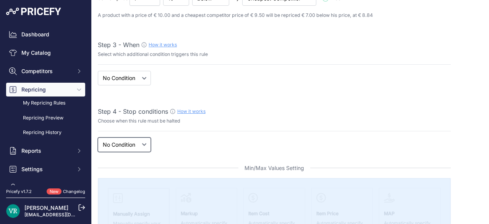
scroll to position [0, 0]
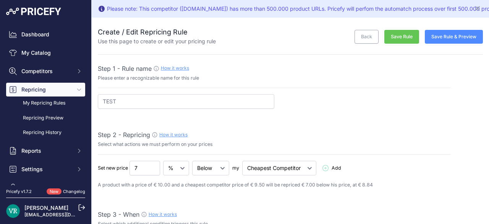
click at [363, 34] on link "Back" at bounding box center [367, 37] width 24 height 14
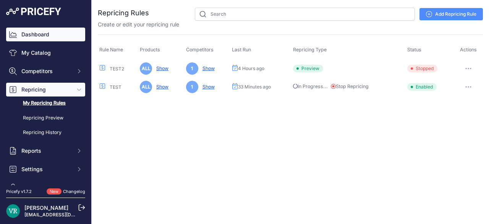
click at [59, 32] on link "Dashboard" at bounding box center [45, 35] width 79 height 14
